Goal: Task Accomplishment & Management: Use online tool/utility

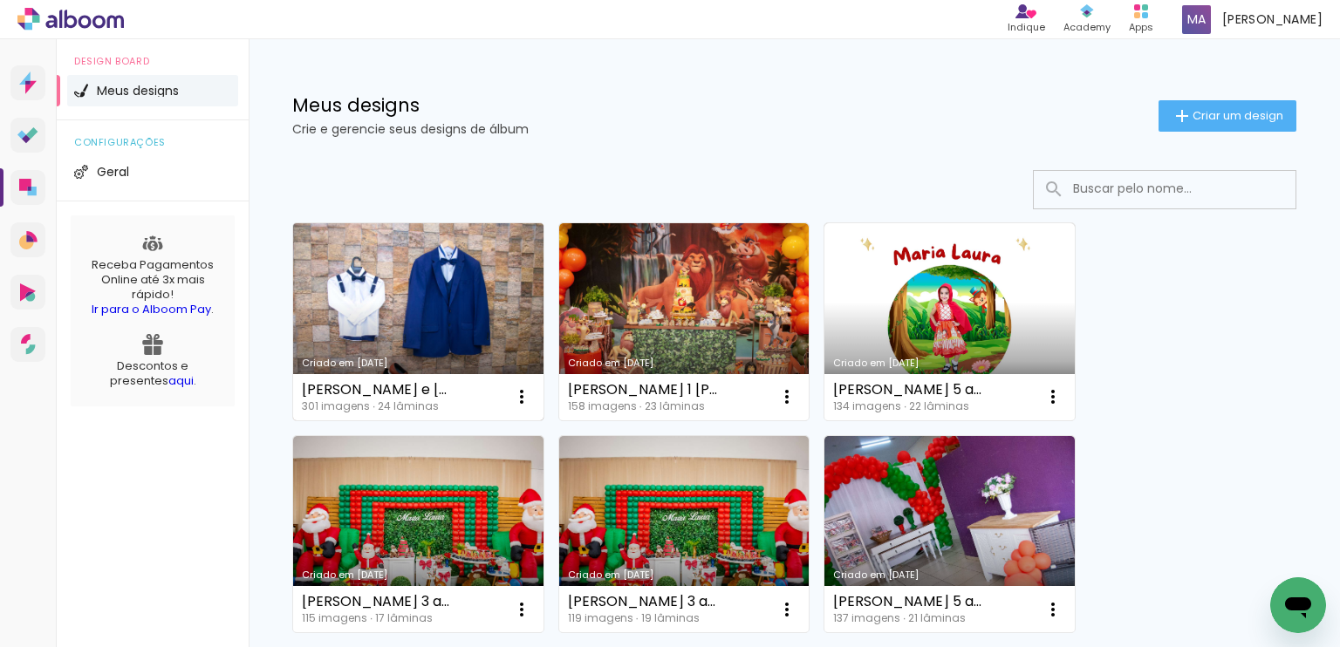
click at [403, 333] on link "Criado em [DATE]" at bounding box center [418, 321] width 250 height 197
click at [388, 312] on link "Criado em [DATE]" at bounding box center [418, 321] width 250 height 197
